Goal: Task Accomplishment & Management: Complete application form

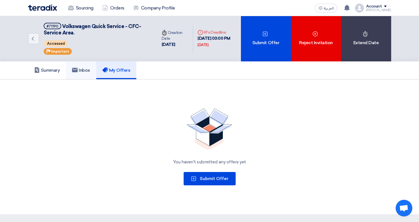
click at [83, 72] on h5 "Inbox" at bounding box center [81, 71] width 18 height 6
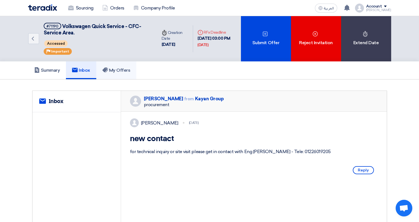
click at [111, 71] on h5 "My Offers" at bounding box center [116, 71] width 28 height 6
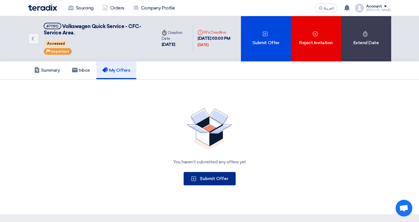
click at [208, 177] on span "Submit Offer" at bounding box center [214, 178] width 29 height 5
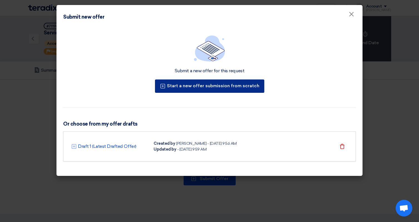
click at [166, 87] on icon at bounding box center [163, 86] width 6 height 6
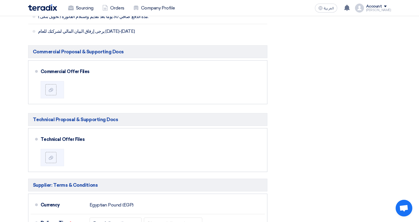
scroll to position [251, 0]
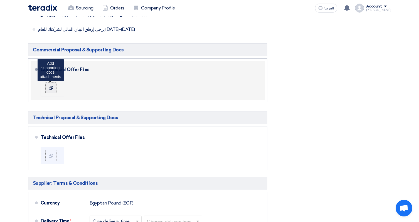
click at [50, 90] on icon at bounding box center [51, 88] width 4 height 4
click at [0, 0] on input "file" at bounding box center [0, 0] width 0 height 0
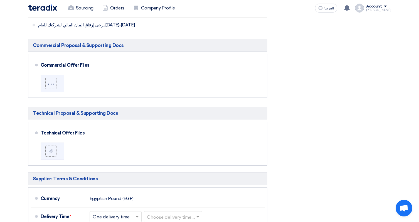
scroll to position [256, 0]
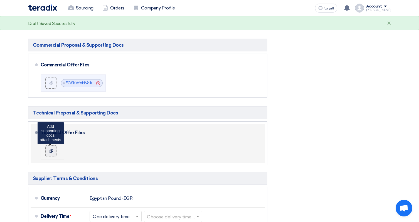
click at [54, 152] on div at bounding box center [51, 151] width 7 height 6
click at [0, 0] on input "file" at bounding box center [0, 0] width 0 height 0
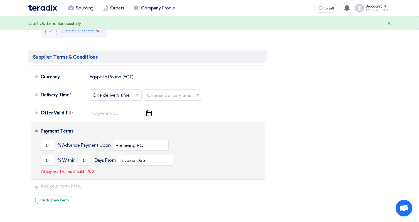
scroll to position [378, 0]
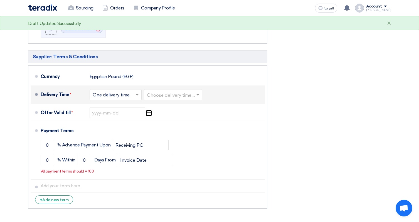
click at [135, 97] on span at bounding box center [137, 95] width 7 height 6
click at [122, 119] on span "One delivery time" at bounding box center [112, 116] width 38 height 5
click at [179, 97] on input "text" at bounding box center [173, 96] width 53 height 8
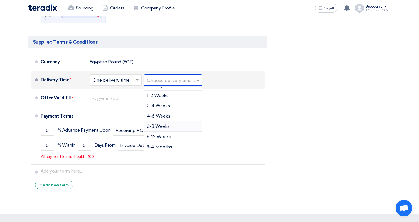
scroll to position [18, 0]
click at [167, 134] on span "8-12 Weeks" at bounding box center [159, 135] width 24 height 5
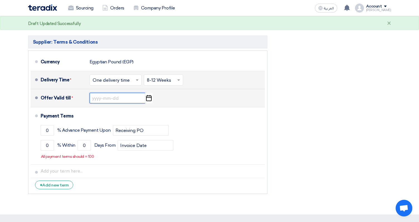
click at [109, 101] on input at bounding box center [118, 98] width 56 height 11
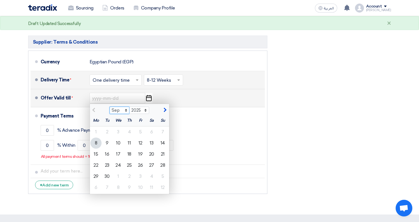
click at [125, 112] on select "Sep Oct Nov Dec" at bounding box center [120, 110] width 20 height 7
select select "10"
click at [110, 108] on select "Sep Oct Nov Dec" at bounding box center [120, 110] width 20 height 7
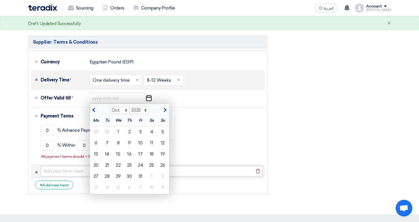
click at [131, 176] on div "30" at bounding box center [129, 176] width 11 height 11
type input "10/30/2025"
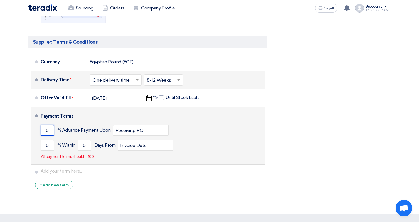
drag, startPoint x: 50, startPoint y: 133, endPoint x: 38, endPoint y: 131, distance: 11.8
click at [38, 131] on li "Payment Terms 0 % Advance Payment Upon Receiving PO 0 % Within 0" at bounding box center [148, 136] width 234 height 58
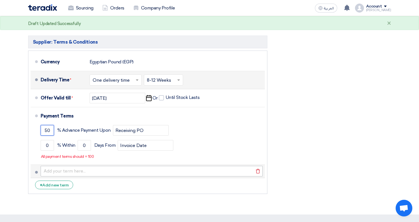
type input "50"
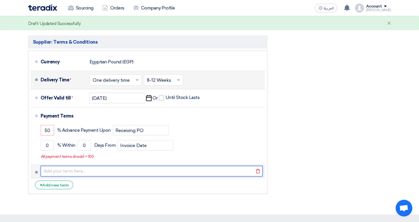
click at [143, 168] on input "text" at bounding box center [152, 171] width 222 height 11
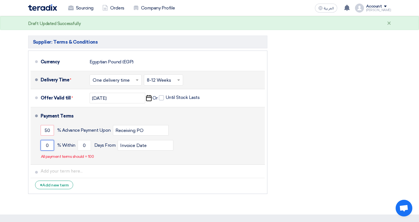
click at [49, 146] on input "0" at bounding box center [47, 145] width 13 height 11
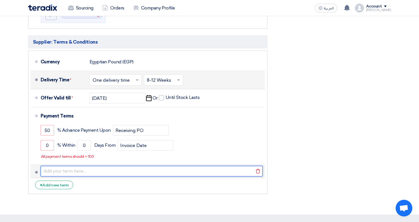
click at [93, 172] on input "text" at bounding box center [152, 171] width 222 height 11
paste input "Payments: 1- First Installment: 50% advanced payment, with now changes on the a…"
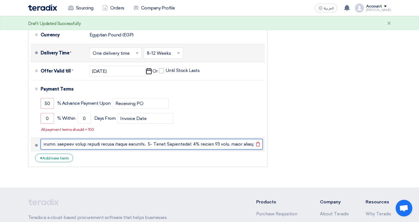
scroll to position [424, 0]
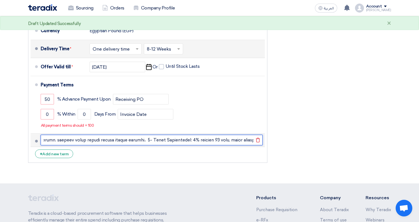
click at [77, 142] on input "text" at bounding box center [152, 140] width 222 height 11
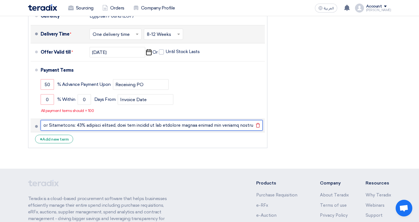
scroll to position [0, 0]
click at [68, 127] on input "text" at bounding box center [152, 125] width 222 height 11
type input "Payments: 1- First Installment: 50% advanced payment, with now changes on the a…"
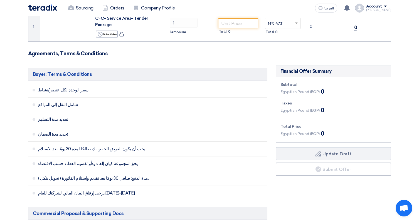
scroll to position [88, 0]
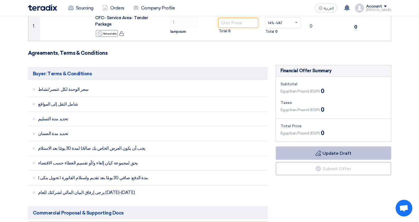
click at [339, 157] on button "Draft Update Draft" at bounding box center [333, 153] width 115 height 13
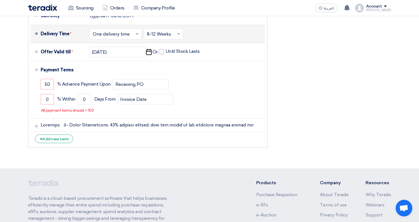
scroll to position [441, 0]
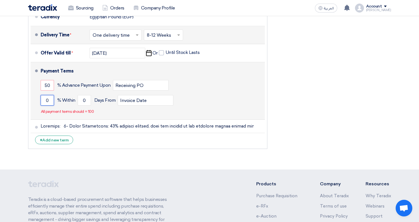
drag, startPoint x: 48, startPoint y: 99, endPoint x: 41, endPoint y: 98, distance: 7.0
click at [41, 98] on input "0" at bounding box center [47, 100] width 13 height 11
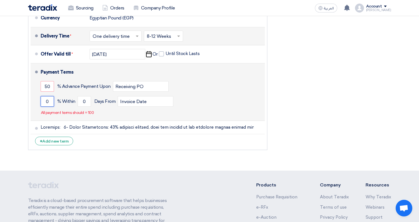
scroll to position [435, 0]
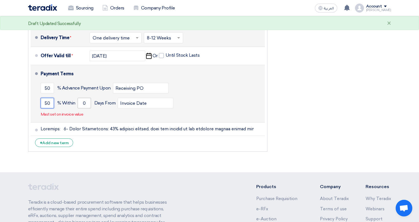
type input "50"
click at [85, 106] on input "0" at bounding box center [84, 103] width 13 height 11
drag, startPoint x: 85, startPoint y: 105, endPoint x: 68, endPoint y: 102, distance: 17.1
click at [68, 102] on div "50 % Within 0 Days From Invoice Date" at bounding box center [152, 103] width 222 height 15
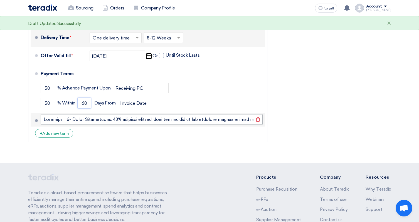
type input "6"
type input "30"
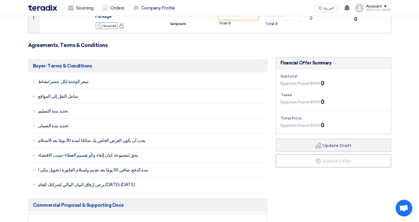
scroll to position [97, 0]
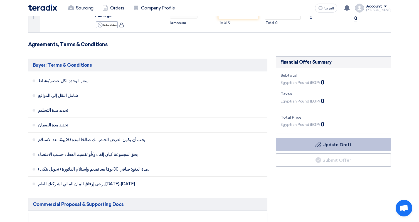
click at [328, 149] on button "Draft Update Draft" at bounding box center [333, 144] width 115 height 13
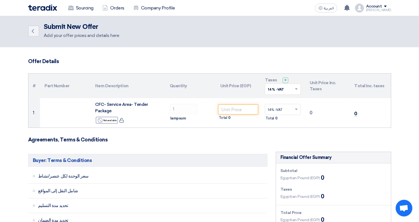
scroll to position [0, 0]
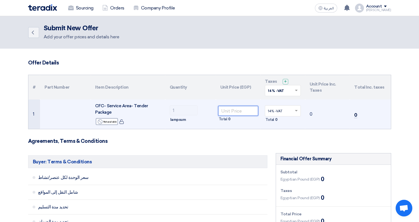
click at [236, 113] on input "number" at bounding box center [238, 111] width 40 height 10
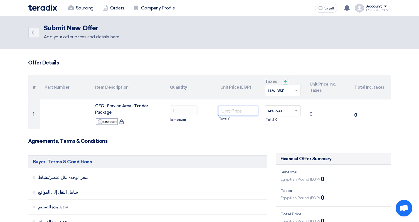
type input "8"
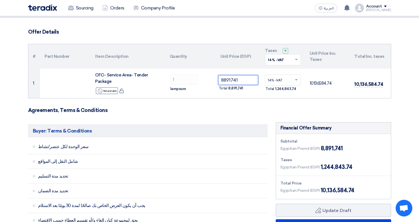
scroll to position [31, 0]
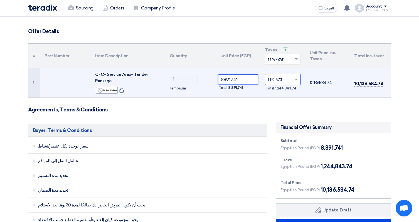
type input "8891741"
click at [294, 80] on span at bounding box center [297, 79] width 7 height 5
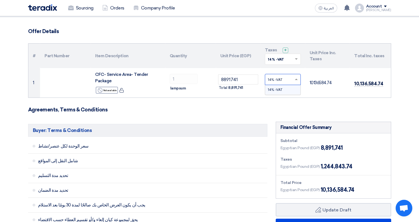
click at [289, 62] on input "text" at bounding box center [280, 59] width 24 height 9
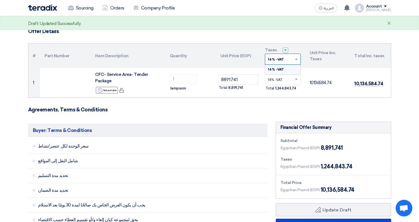
drag, startPoint x: 271, startPoint y: 59, endPoint x: 261, endPoint y: 59, distance: 10.3
click at [261, 59] on th "Taxes + 'Select taxes... 14% -VAT × 14% -VAT" at bounding box center [282, 56] width 45 height 24
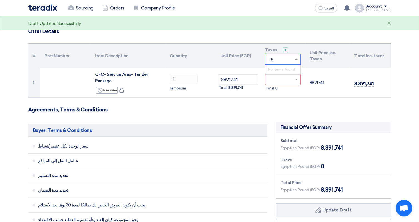
type input "5%"
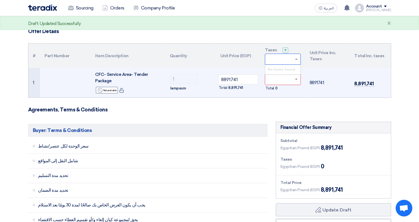
click at [340, 74] on td "8891741" at bounding box center [327, 82] width 45 height 29
click at [289, 80] on input "text" at bounding box center [280, 80] width 24 height 9
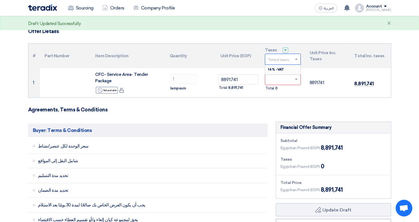
click at [295, 61] on span at bounding box center [297, 59] width 7 height 5
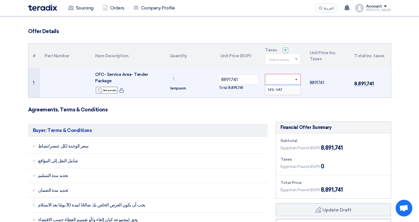
click at [296, 80] on span at bounding box center [296, 79] width 3 height 1
type input "5%"
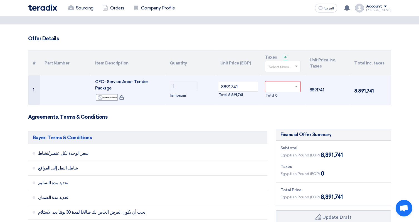
scroll to position [16, 0]
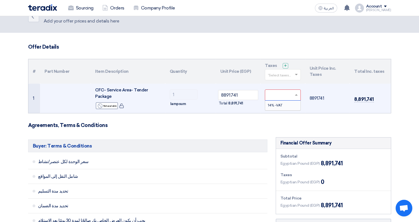
click at [294, 96] on span at bounding box center [297, 95] width 7 height 5
click at [286, 104] on div "14% -VAT" at bounding box center [282, 105] width 35 height 9
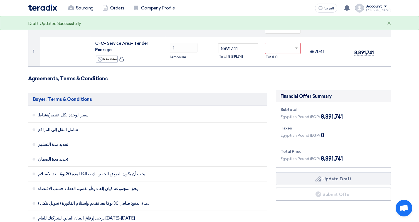
scroll to position [24, 0]
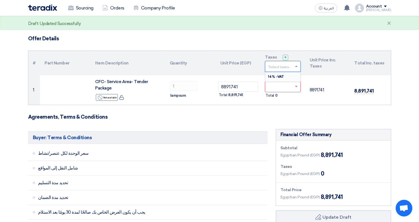
click at [294, 68] on span at bounding box center [297, 66] width 7 height 5
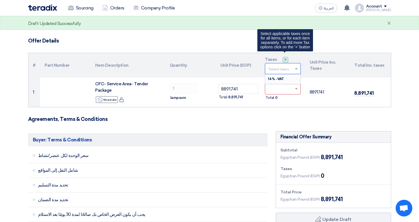
click at [284, 60] on span "+" at bounding box center [285, 59] width 3 height 5
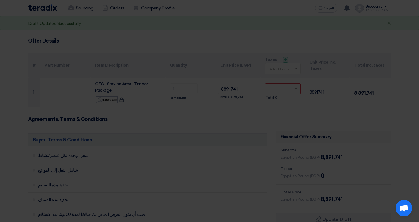
scroll to position [21, 0]
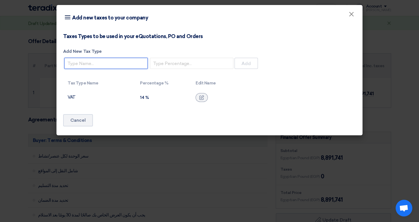
click at [96, 65] on input "Add New Tax Type" at bounding box center [105, 63] width 83 height 11
type input "5"
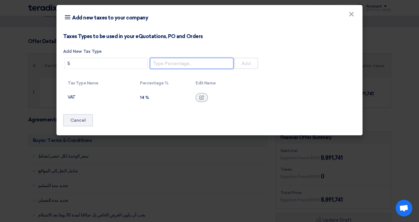
click at [174, 64] on input "number" at bounding box center [191, 63] width 83 height 11
drag, startPoint x: 211, startPoint y: 66, endPoint x: 197, endPoint y: 67, distance: 13.6
click at [211, 66] on input "number" at bounding box center [191, 63] width 83 height 11
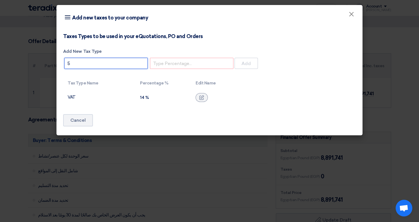
drag, startPoint x: 95, startPoint y: 65, endPoint x: 42, endPoint y: 63, distance: 53.2
click at [42, 63] on modal-container "Item breakdown Add new taxes to your company × Taxes Types to be used in your e…" at bounding box center [209, 111] width 419 height 222
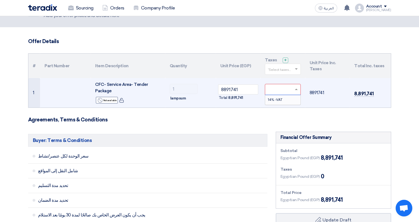
click at [294, 90] on span at bounding box center [297, 89] width 7 height 5
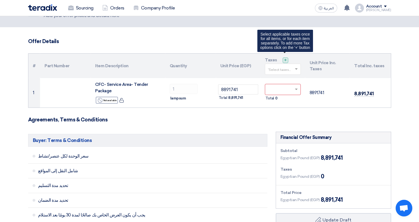
click at [286, 60] on span "+" at bounding box center [285, 60] width 3 height 5
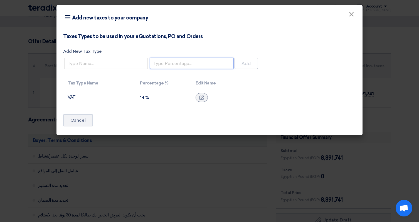
click at [190, 64] on input "number" at bounding box center [191, 63] width 83 height 11
type input "5"
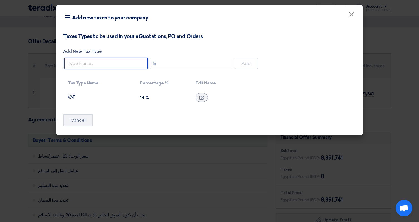
click at [90, 63] on input "Add New Tax Type" at bounding box center [105, 63] width 83 height 11
type input "VAT"
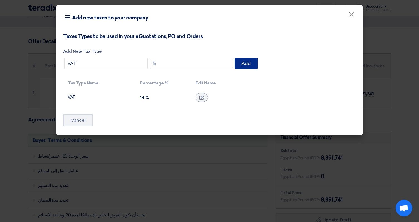
click at [249, 63] on button "Add" at bounding box center [246, 63] width 23 height 11
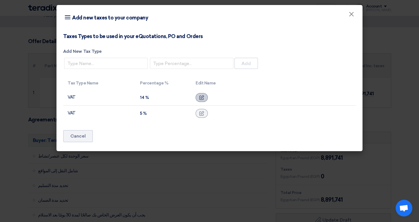
click at [205, 97] on div at bounding box center [202, 97] width 12 height 9
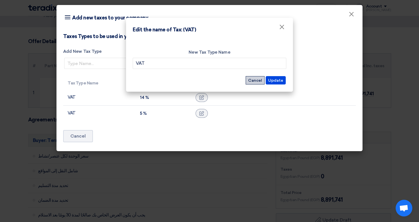
click at [254, 80] on button "Cancel" at bounding box center [255, 80] width 19 height 8
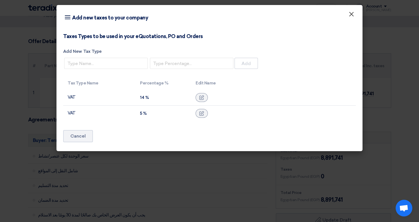
click at [350, 14] on span "×" at bounding box center [352, 15] width 6 height 11
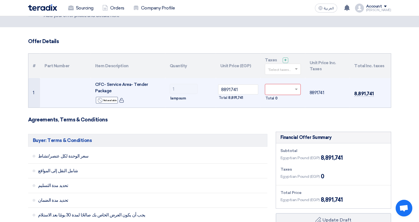
click at [294, 91] on span at bounding box center [297, 89] width 7 height 5
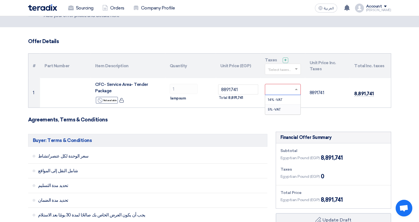
click at [276, 110] on span "5% -VAT" at bounding box center [274, 110] width 13 height 4
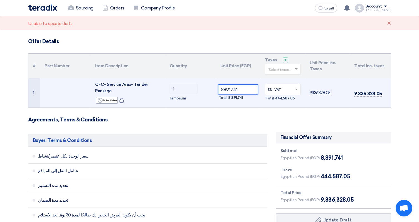
click at [184, 88] on tr "1 CFC- Service Area- Tender Package Reject Not available 1 8891741" at bounding box center [209, 92] width 362 height 29
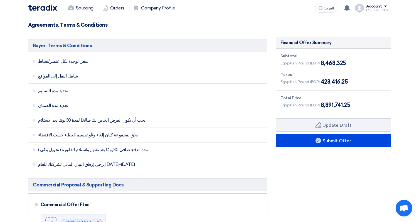
scroll to position [115, 0]
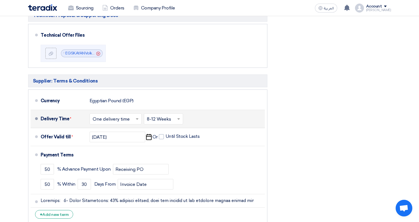
type input "8468325"
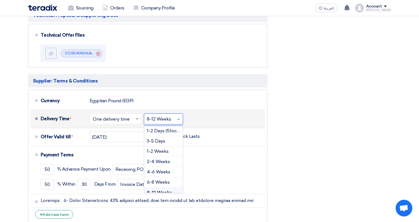
scroll to position [352, 0]
click at [163, 119] on input "text" at bounding box center [164, 119] width 34 height 8
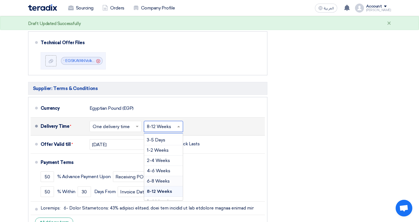
scroll to position [342, 0]
click at [156, 185] on div "6-8 Weeks" at bounding box center [163, 181] width 39 height 10
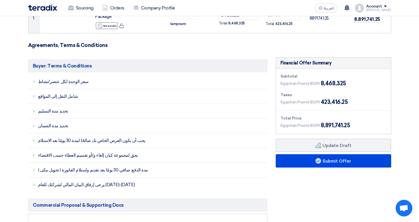
scroll to position [95, 0]
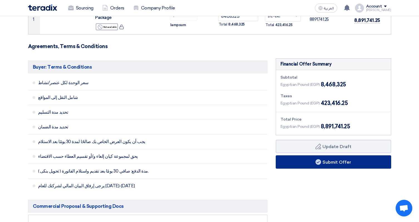
click at [315, 162] on use at bounding box center [318, 162] width 6 height 6
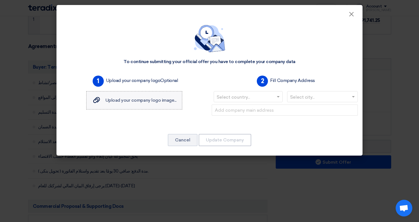
click at [149, 105] on label "Upload your company logo image... Upload your company logo image..." at bounding box center [134, 100] width 96 height 18
click at [0, 0] on input "Upload your company logo image... Upload your company logo image..." at bounding box center [0, 0] width 0 height 0
click at [278, 97] on span at bounding box center [278, 97] width 3 height 2
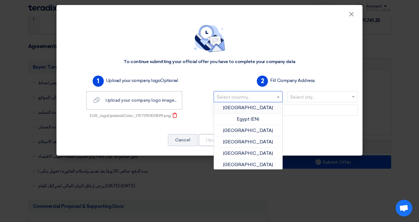
click at [264, 107] on div "Egypt" at bounding box center [248, 107] width 68 height 11
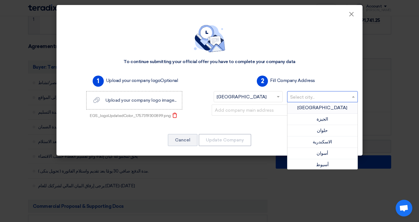
click at [333, 101] on input "text" at bounding box center [319, 97] width 59 height 9
click at [329, 107] on div "القاهرة" at bounding box center [322, 107] width 70 height 11
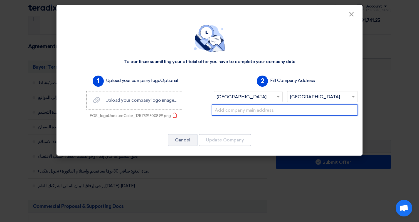
click at [290, 108] on input "text" at bounding box center [285, 110] width 146 height 11
paste input "Al-Riyadh Towers 24th and 25th Floor Cornish Al-Maadi, Cairo, Egypt"
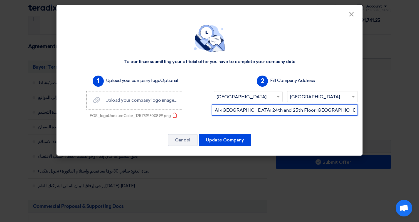
scroll to position [0, 36]
type input "Al-Riyadh Towers 24th and 25th Floor Cornish Al-Maadi, Cairo, Egypt"
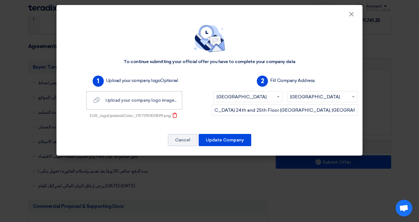
scroll to position [0, 0]
click at [280, 132] on div "To continue submitting your official offer you have to complete your company da…" at bounding box center [209, 87] width 306 height 138
click at [240, 138] on button "Update Company" at bounding box center [225, 140] width 53 height 12
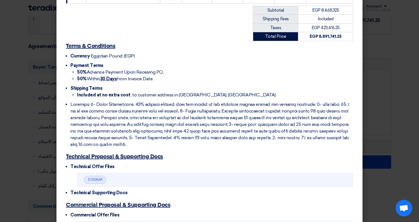
scroll to position [176, 0]
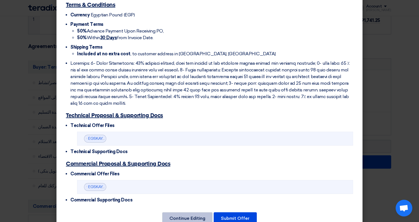
click at [191, 213] on button "Continue Editing" at bounding box center [187, 219] width 50 height 12
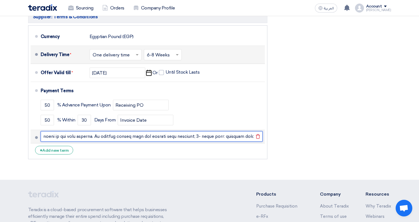
scroll to position [0, 976]
click at [160, 139] on input "text" at bounding box center [152, 136] width 222 height 11
click at [120, 137] on input "text" at bounding box center [152, 136] width 222 height 11
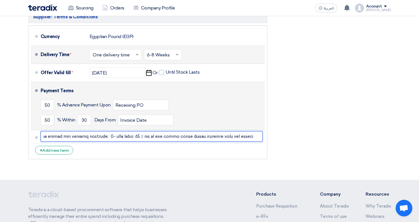
scroll to position [0, 0]
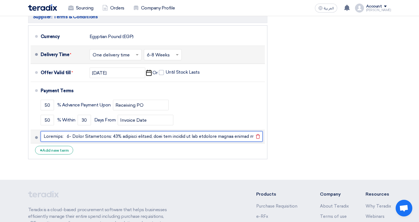
drag, startPoint x: 176, startPoint y: 137, endPoint x: 90, endPoint y: 132, distance: 86.1
click at [90, 132] on input "text" at bounding box center [152, 136] width 222 height 11
drag, startPoint x: 107, startPoint y: 139, endPoint x: 163, endPoint y: 143, distance: 55.5
click at [108, 139] on input "text" at bounding box center [152, 136] width 222 height 11
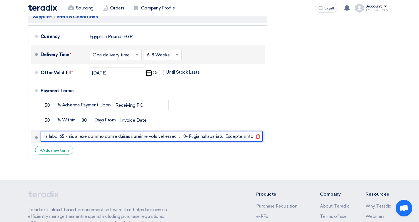
click at [127, 138] on input "text" at bounding box center [152, 136] width 222 height 11
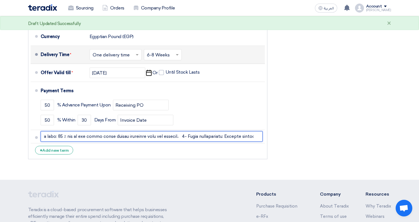
type input "Payments: 1- First Installment: 50% advanced payment, with now changes on the a…"
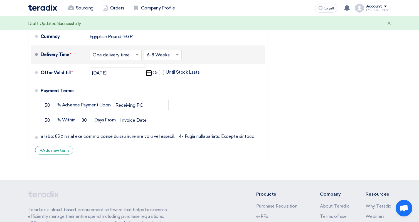
scroll to position [0, 0]
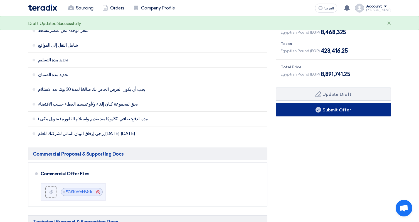
click at [336, 115] on button "Submit Offer" at bounding box center [333, 109] width 115 height 13
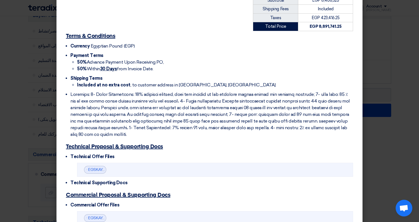
scroll to position [176, 0]
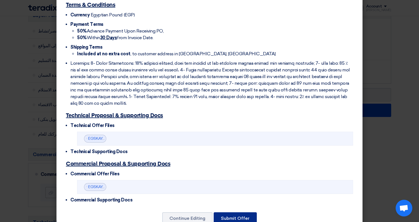
click at [234, 213] on button "Submit Offer" at bounding box center [235, 219] width 43 height 12
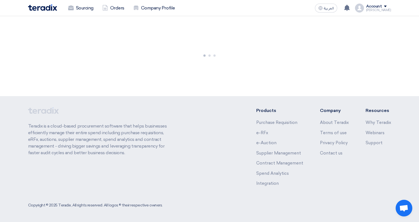
scroll to position [147, 0]
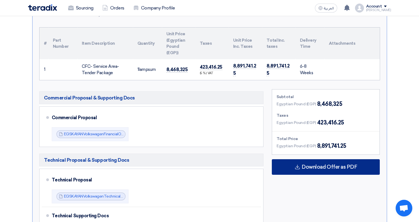
click at [306, 167] on span "Download Offer as PDF" at bounding box center [329, 167] width 55 height 5
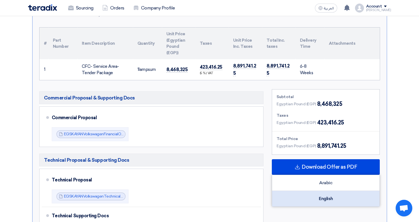
click at [313, 194] on div "English" at bounding box center [325, 199] width 107 height 16
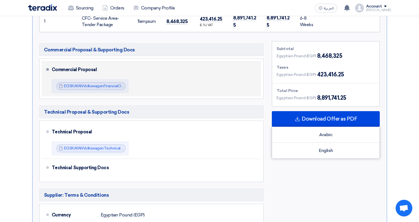
scroll to position [195, 0]
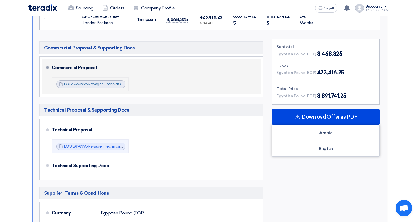
click at [117, 85] on link "EGSKAYANVolkswagenFinancialOffer_1757318723081.zip" at bounding box center [113, 84] width 98 height 5
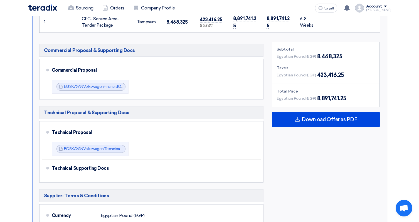
scroll to position [194, 0]
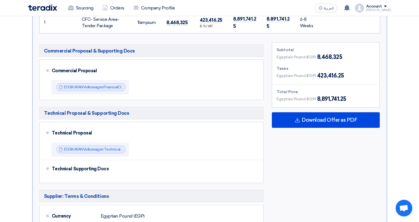
click at [401, 36] on section "Submit Offer No Price Feedback Available Version 1 Last Update 8 Sep 2025, 11:1…" at bounding box center [209, 132] width 419 height 492
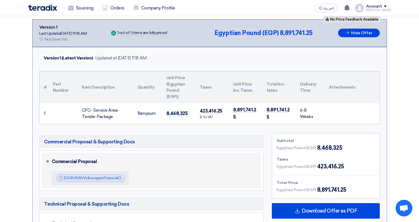
scroll to position [0, 0]
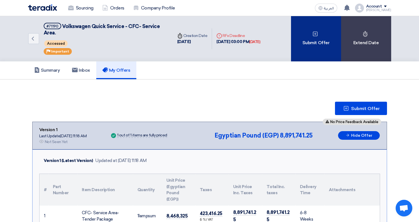
click at [316, 36] on icon at bounding box center [315, 34] width 6 height 6
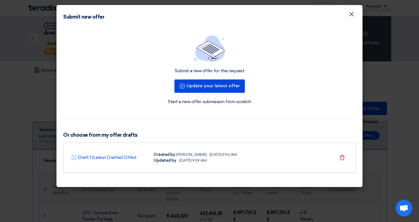
click at [354, 14] on button "×" at bounding box center [351, 14] width 14 height 11
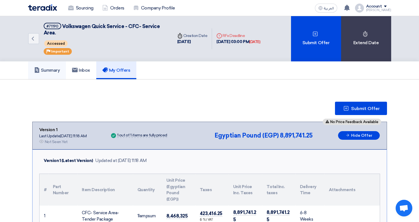
click at [50, 71] on h5 "Summary" at bounding box center [47, 71] width 26 height 6
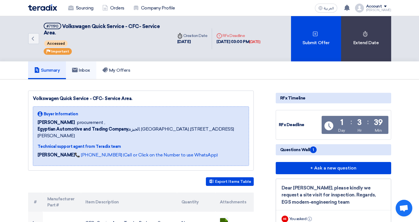
click at [81, 70] on h5 "Inbox" at bounding box center [81, 71] width 18 height 6
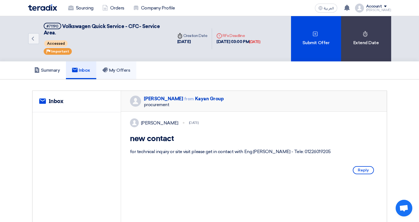
click at [115, 67] on link "My Offers" at bounding box center [116, 70] width 40 height 18
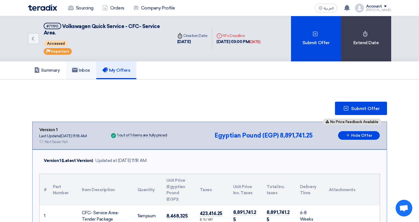
click at [94, 71] on link "Inbox" at bounding box center [81, 70] width 30 height 18
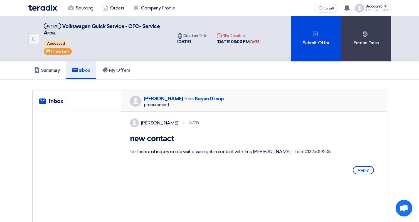
scroll to position [0, 0]
click at [53, 72] on h5 "Summary" at bounding box center [47, 70] width 26 height 6
